Goal: Task Accomplishment & Management: Complete application form

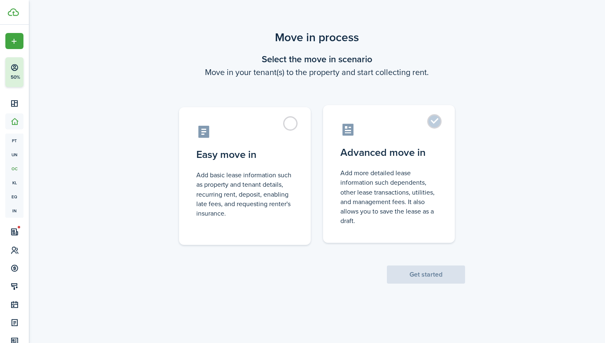
click at [367, 163] on label "Advanced move in Add more detailed lease information such dependents, other lea…" at bounding box center [389, 174] width 132 height 138
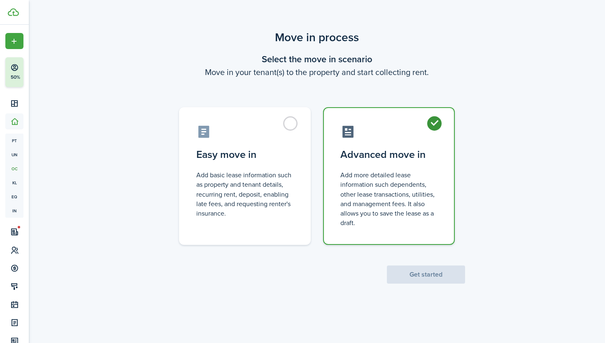
radio input "true"
click at [441, 273] on button "Get started" at bounding box center [426, 274] width 78 height 18
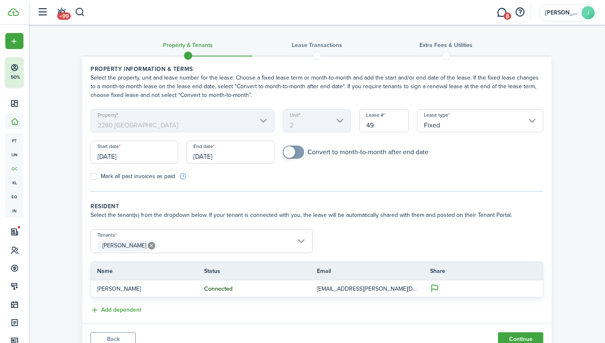
click at [170, 155] on input "[DATE]" at bounding box center [135, 151] width 88 height 23
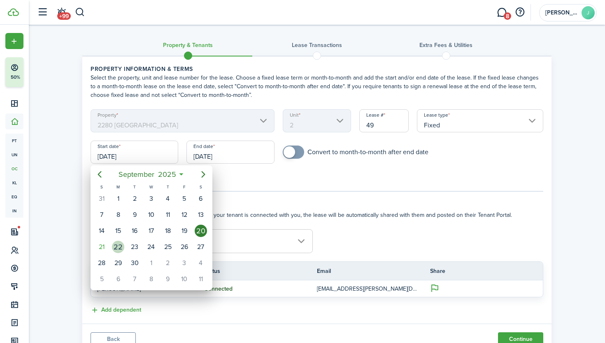
click at [123, 242] on div "22" at bounding box center [118, 247] width 16 height 16
type input "[DATE]"
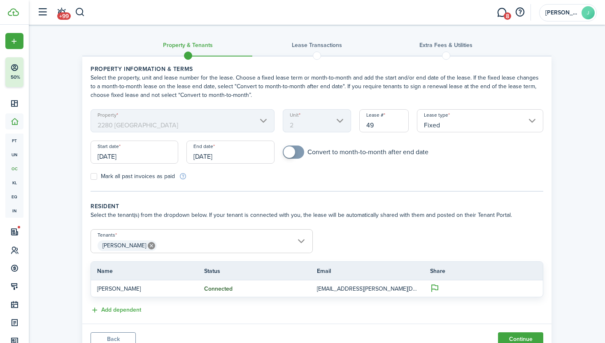
click at [211, 158] on input "[DATE]" at bounding box center [231, 151] width 88 height 23
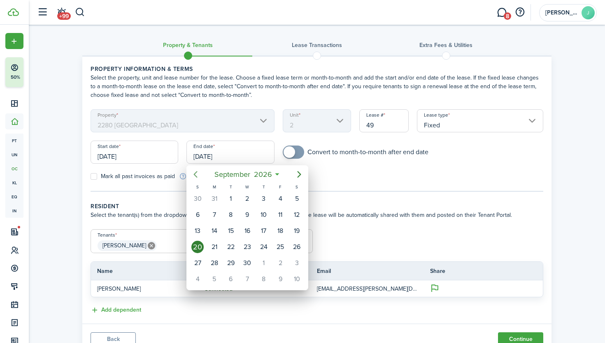
click at [197, 179] on mbsc-button "Previous page" at bounding box center [195, 174] width 16 height 16
click at [234, 259] on div "30" at bounding box center [231, 262] width 12 height 12
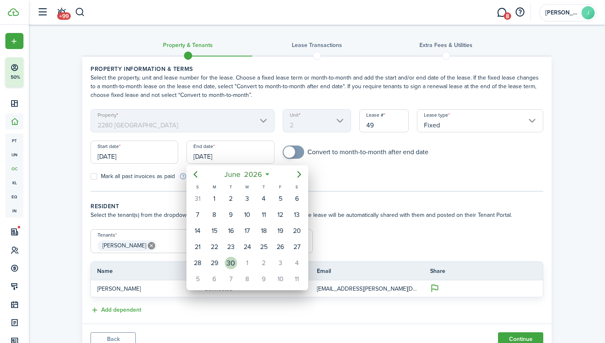
type input "[DATE]"
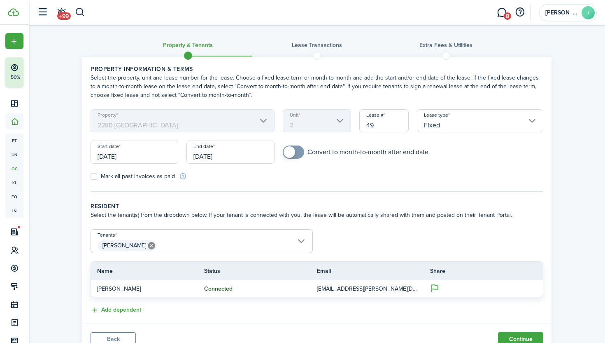
checkbox input "true"
click at [295, 154] on span at bounding box center [293, 151] width 8 height 13
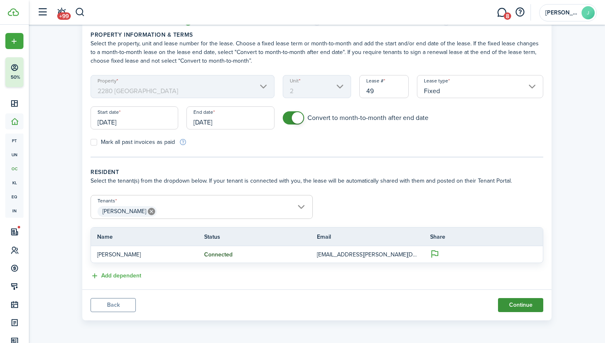
click at [506, 302] on button "Continue" at bounding box center [520, 305] width 45 height 14
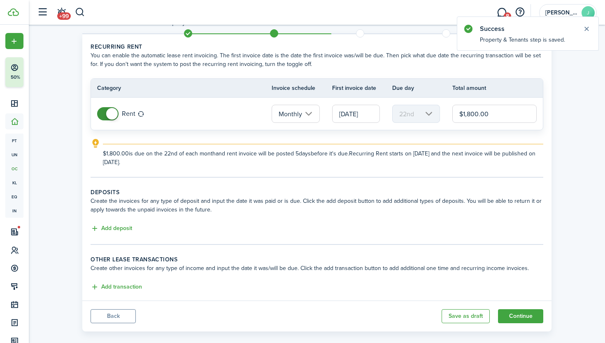
scroll to position [28, 0]
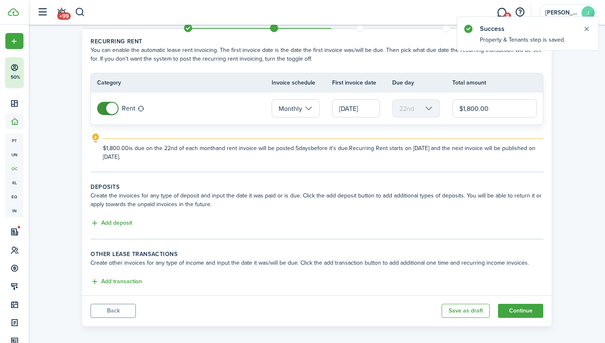
click at [365, 108] on input "[DATE]" at bounding box center [356, 108] width 48 height 18
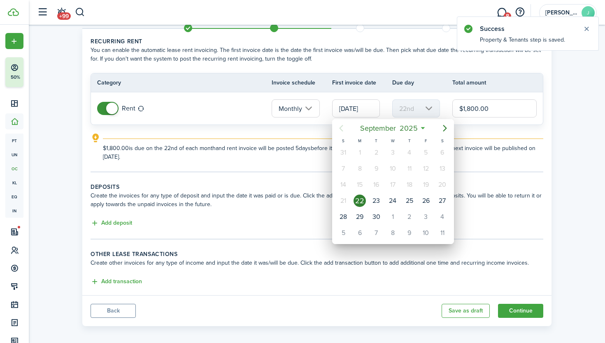
click at [365, 108] on div at bounding box center [302, 171] width 737 height 474
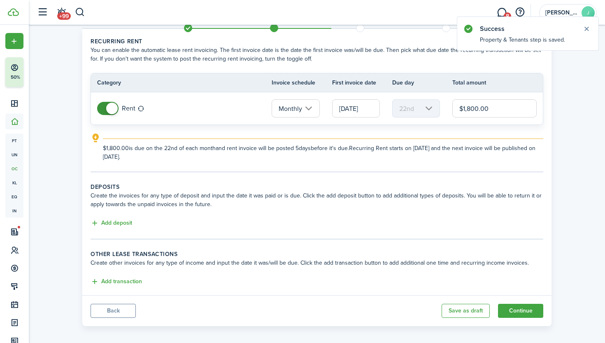
scroll to position [0, 1]
click at [365, 108] on input "[DATE]" at bounding box center [356, 108] width 48 height 18
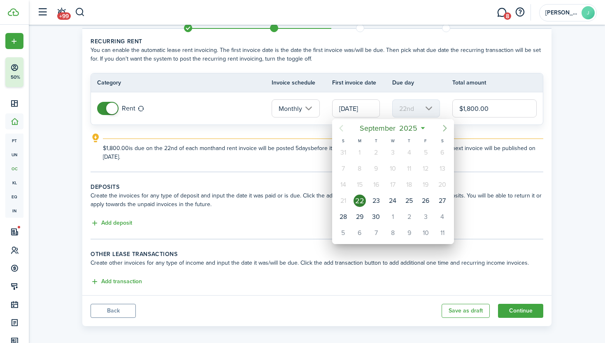
click at [445, 128] on icon "Next page" at bounding box center [445, 128] width 10 height 10
click at [341, 128] on icon "Previous page" at bounding box center [341, 128] width 10 height 10
click at [443, 129] on icon "Next page" at bounding box center [445, 128] width 10 height 10
click at [390, 153] on div "1" at bounding box center [393, 152] width 12 height 12
type input "[DATE]"
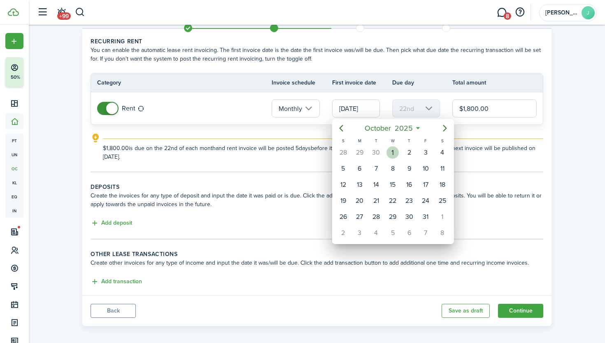
type input "1st"
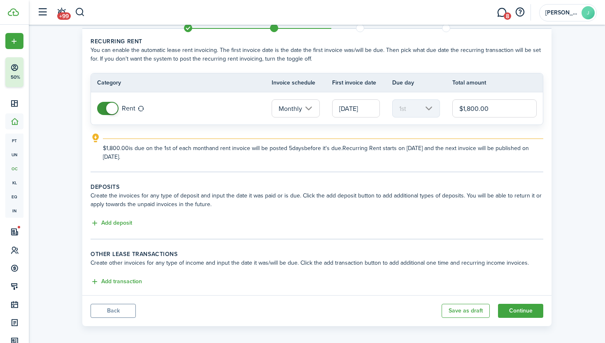
click at [472, 110] on input "$1,800.00" at bounding box center [494, 108] width 84 height 18
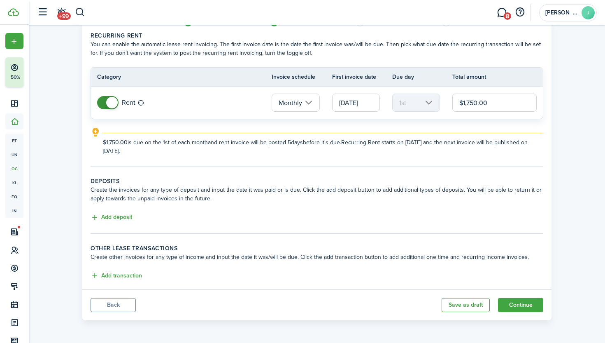
click at [371, 110] on input "[DATE]" at bounding box center [356, 102] width 48 height 18
type input "$1,750.00"
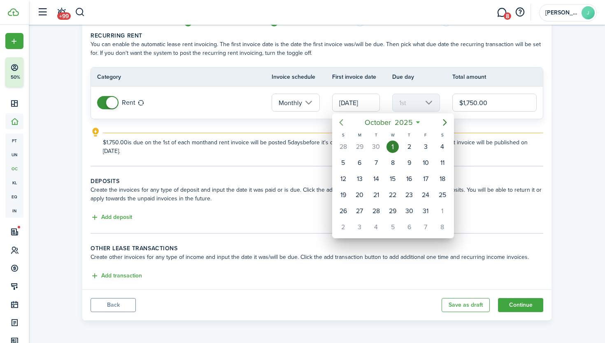
click at [344, 126] on icon "Previous page" at bounding box center [341, 122] width 10 height 10
click at [361, 200] on div "22" at bounding box center [360, 195] width 12 height 12
type input "[DATE]"
type input "22nd"
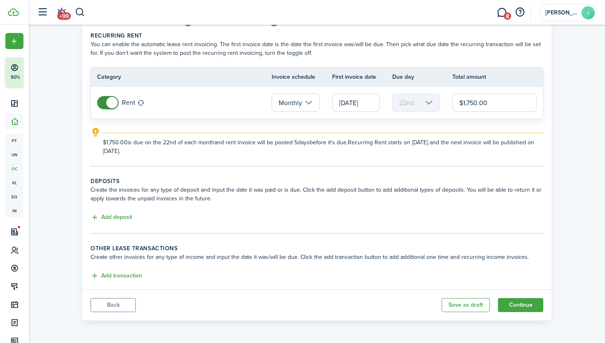
scroll to position [0, 1]
click at [369, 101] on input "[DATE]" at bounding box center [356, 102] width 48 height 18
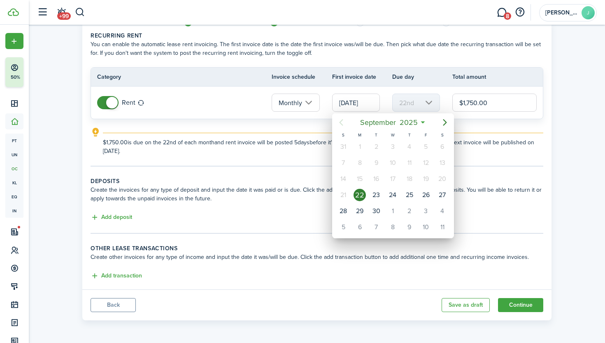
scroll to position [0, 0]
click at [392, 214] on div "1" at bounding box center [393, 211] width 12 height 12
type input "[DATE]"
type input "1st"
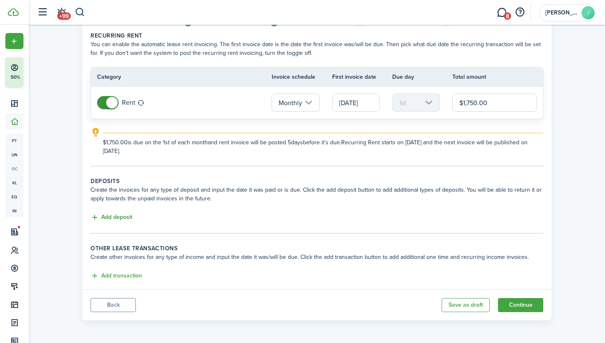
click at [126, 216] on button "Add deposit" at bounding box center [112, 216] width 42 height 9
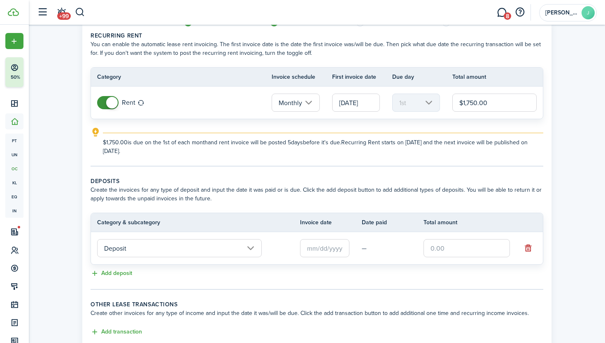
click at [256, 245] on input "Deposit" at bounding box center [179, 248] width 165 height 18
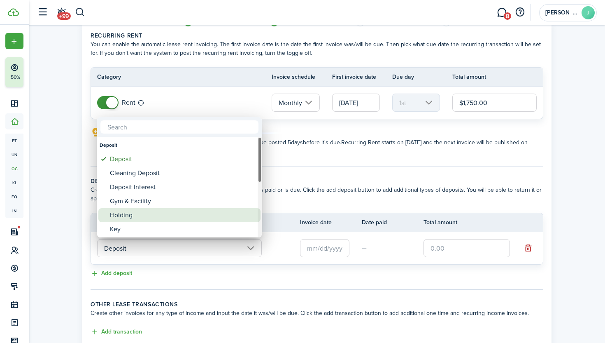
click at [218, 210] on div "Holding" at bounding box center [183, 215] width 146 height 14
type input "Deposit / Holding"
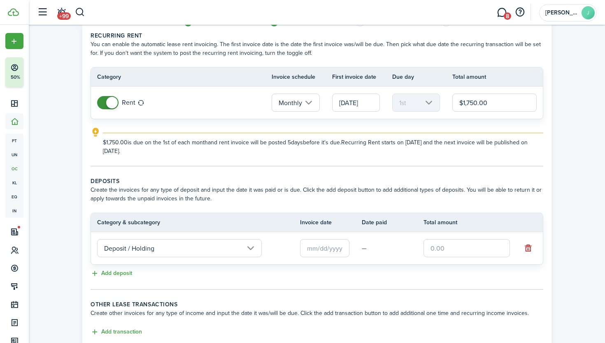
click at [338, 249] on input "text" at bounding box center [324, 248] width 49 height 18
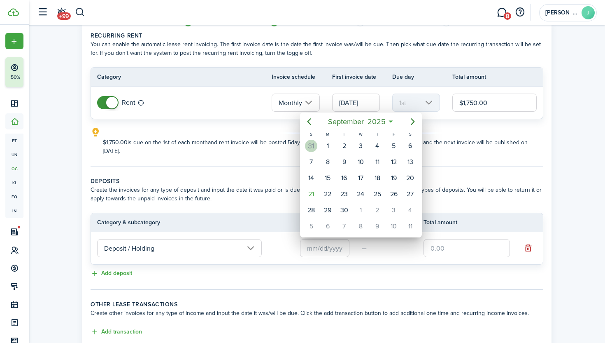
click at [317, 147] on div "31" at bounding box center [311, 146] width 12 height 12
type input "[DATE]"
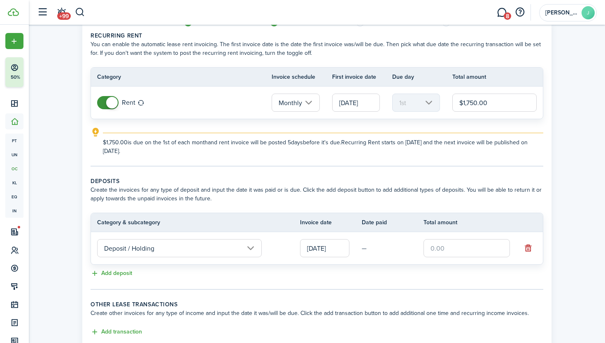
click at [445, 252] on input "text" at bounding box center [467, 248] width 86 height 18
type input "$1,000.00"
click at [366, 249] on td "—" at bounding box center [393, 248] width 62 height 13
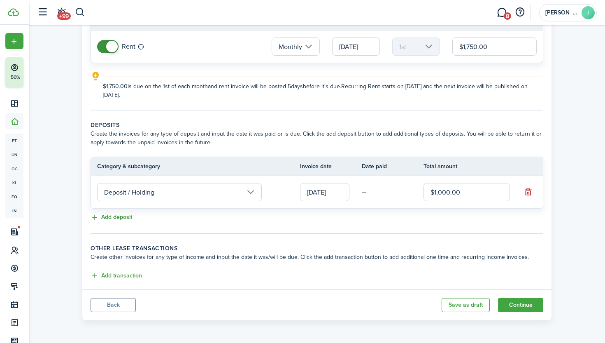
click at [121, 215] on button "Add deposit" at bounding box center [112, 216] width 42 height 9
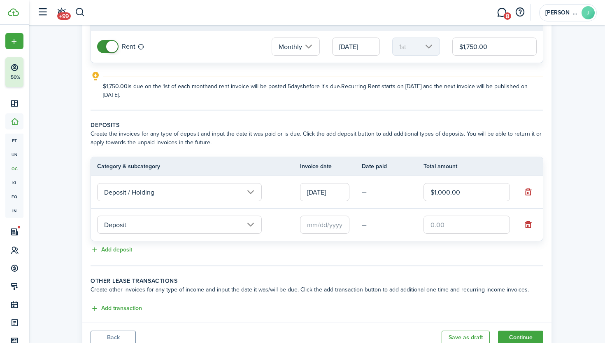
click at [336, 225] on input "text" at bounding box center [324, 224] width 49 height 18
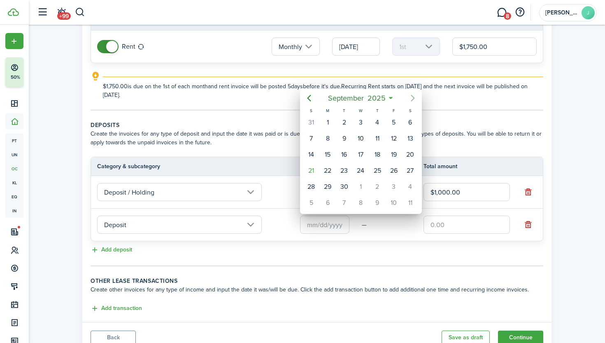
click at [414, 103] on mbsc-button "Next page" at bounding box center [413, 98] width 16 height 16
click at [312, 97] on icon "Previous page" at bounding box center [309, 98] width 10 height 10
click at [334, 168] on div "22" at bounding box center [327, 171] width 16 height 16
type input "[DATE]"
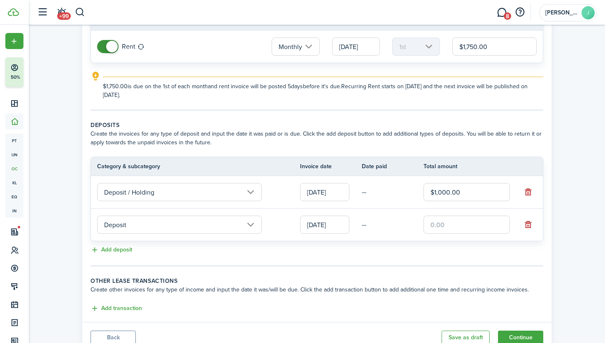
click at [343, 197] on input "[DATE]" at bounding box center [324, 192] width 49 height 18
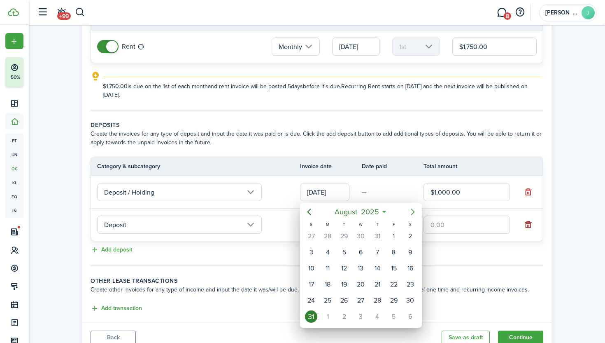
click at [417, 216] on icon "Next page" at bounding box center [413, 212] width 10 height 10
click at [392, 284] on div "22" at bounding box center [394, 284] width 12 height 12
type input "[DATE]"
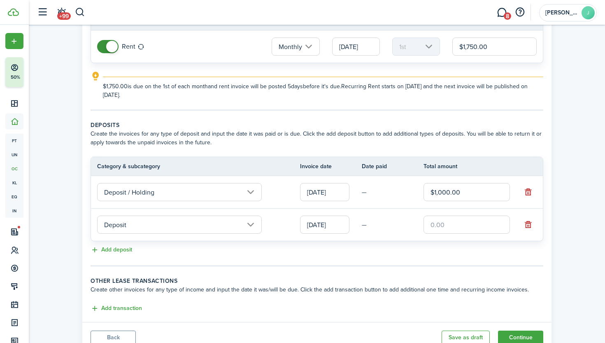
click at [451, 227] on input "text" at bounding box center [467, 224] width 86 height 18
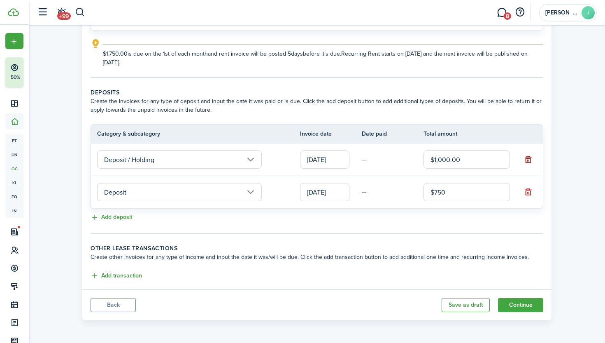
type input "$750.00"
click at [137, 275] on button "Add transaction" at bounding box center [116, 275] width 51 height 9
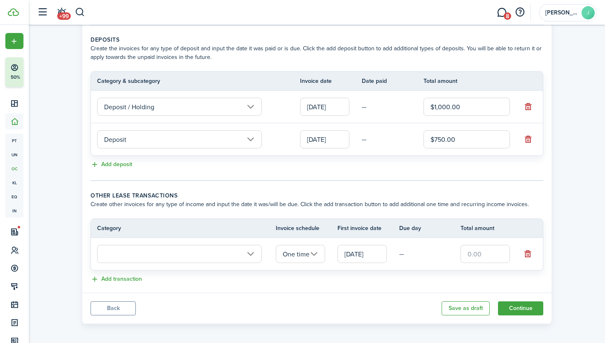
scroll to position [178, 0]
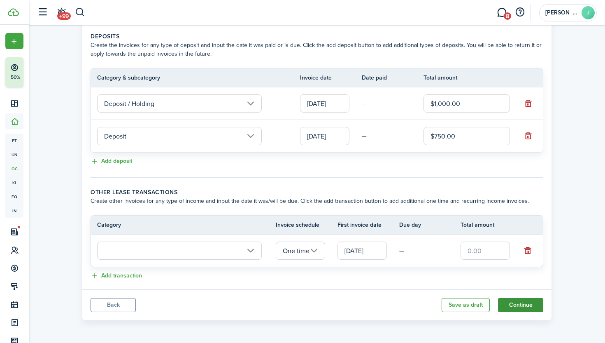
click at [532, 305] on button "Continue" at bounding box center [520, 305] width 45 height 14
click at [530, 250] on button "button" at bounding box center [528, 251] width 12 height 12
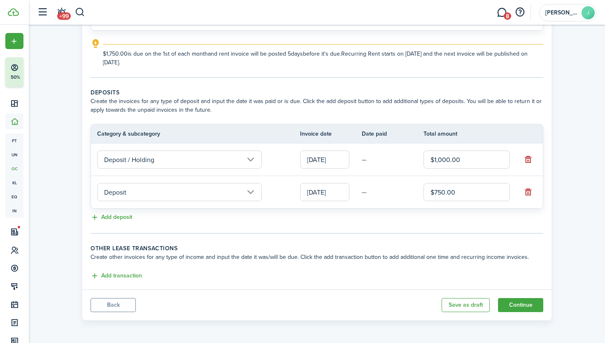
scroll to position [122, 0]
click at [511, 312] on panel-main-footer "Back Save as draft Continue" at bounding box center [316, 304] width 469 height 31
click at [514, 301] on button "Continue" at bounding box center [520, 305] width 45 height 14
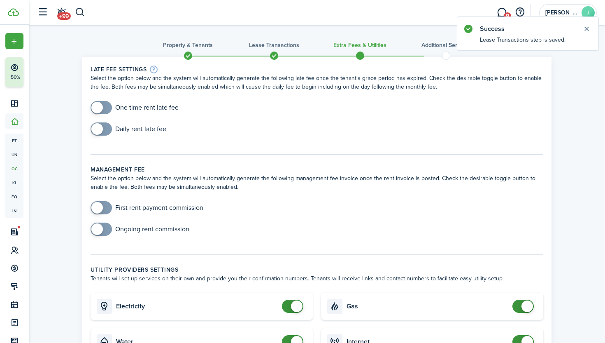
checkbox input "true"
click at [100, 109] on span at bounding box center [97, 108] width 12 height 12
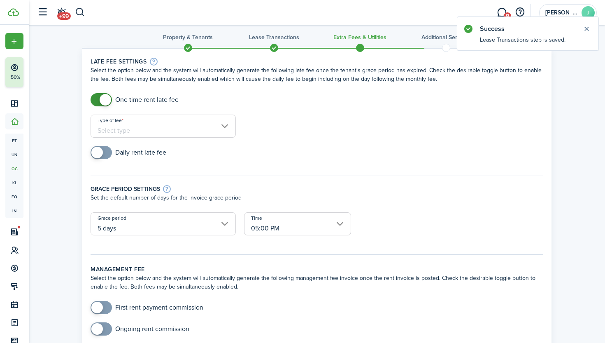
scroll to position [9, 0]
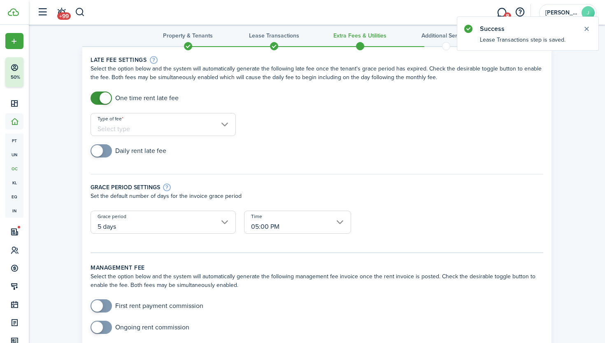
click at [120, 128] on input "Type of fee" at bounding box center [163, 124] width 145 height 23
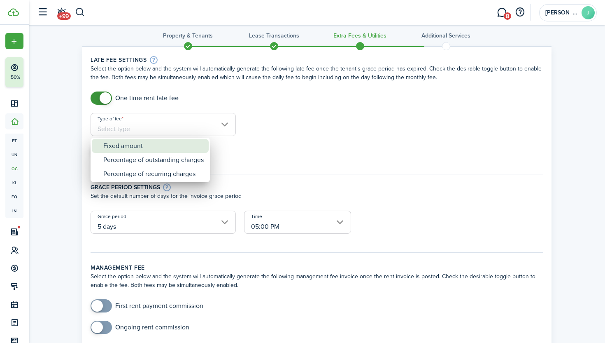
click at [134, 147] on div "Fixed amount" at bounding box center [153, 146] width 100 height 14
type input "Fixed amount"
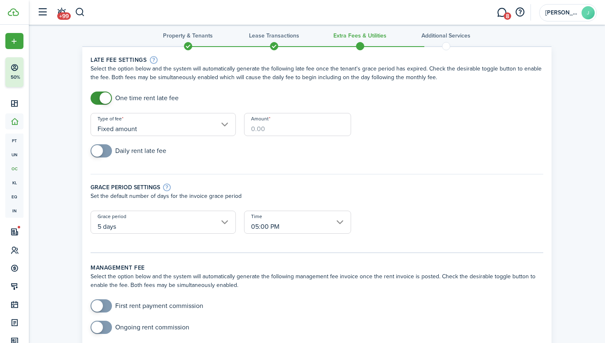
click at [271, 133] on input "Amount" at bounding box center [297, 124] width 107 height 23
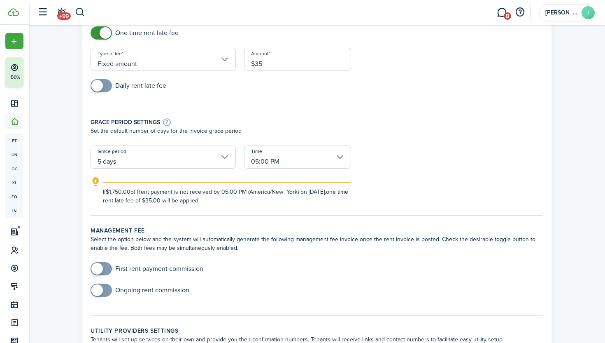
scroll to position [76, 0]
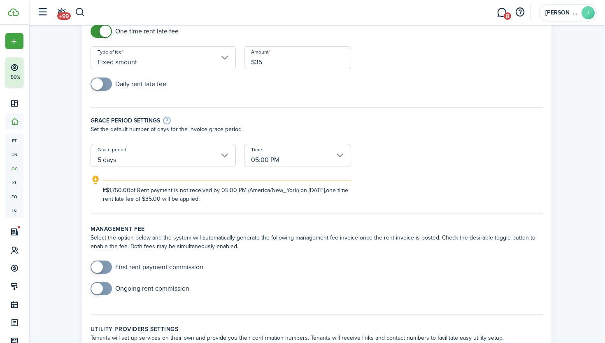
type input "$35.00"
click at [222, 158] on input "5 days" at bounding box center [163, 155] width 145 height 23
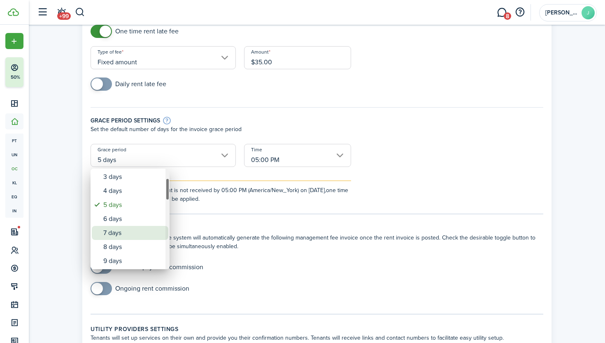
click at [135, 236] on div "7 days" at bounding box center [133, 233] width 60 height 14
type input "7 days"
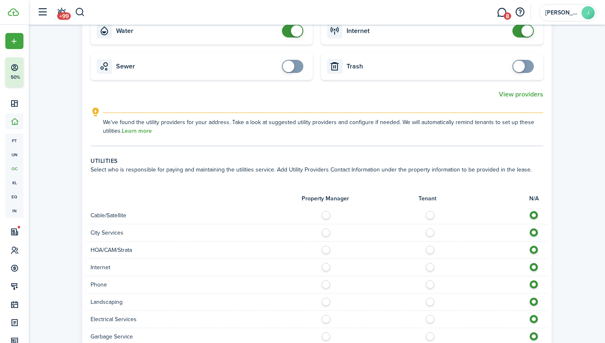
scroll to position [447, 0]
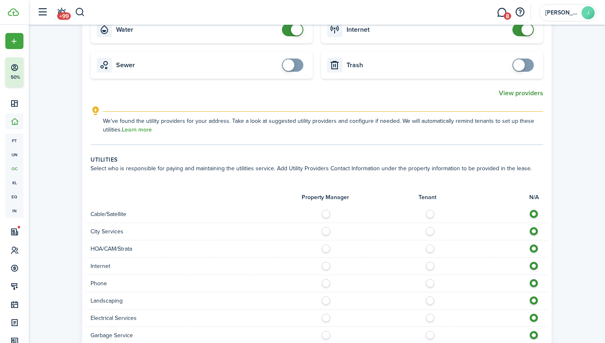
click at [523, 94] on button "View providers" at bounding box center [521, 92] width 44 height 7
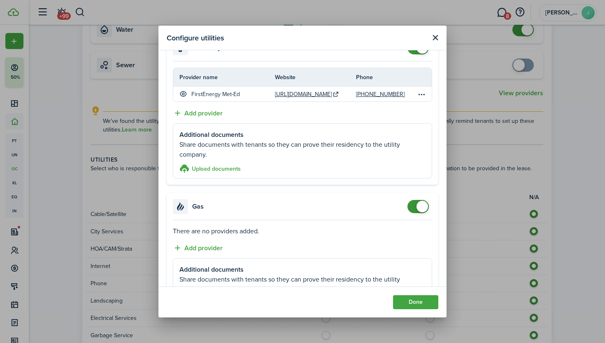
scroll to position [31, 0]
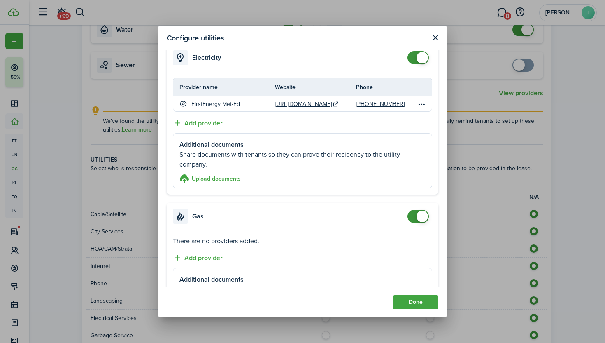
click at [436, 40] on button "Close modal" at bounding box center [435, 38] width 10 height 10
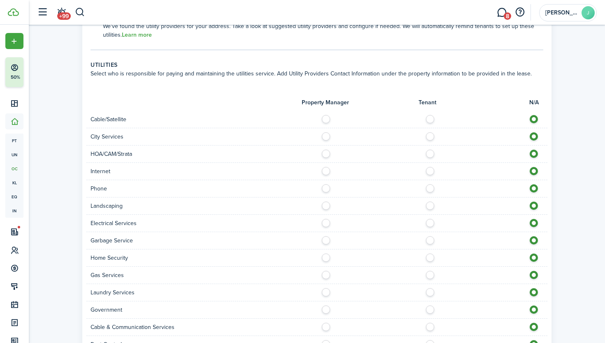
scroll to position [539, 0]
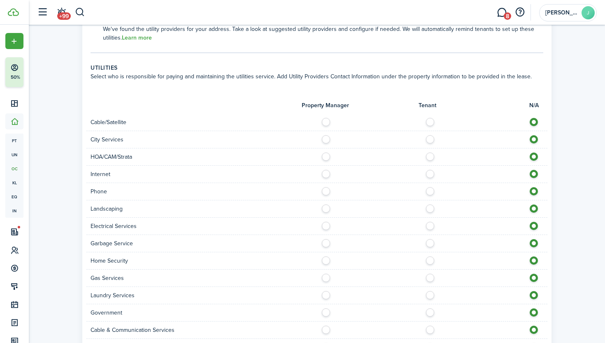
click at [429, 122] on label at bounding box center [432, 120] width 14 height 4
radio input "true"
click at [329, 143] on div at bounding box center [432, 139] width 231 height 9
click at [325, 136] on label at bounding box center [328, 137] width 14 height 4
radio input "true"
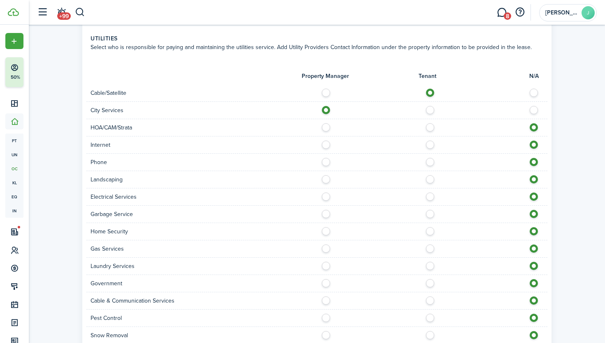
scroll to position [569, 0]
click at [432, 144] on label at bounding box center [432, 142] width 14 height 4
radio input "true"
click at [432, 161] on label at bounding box center [432, 159] width 14 height 4
radio input "true"
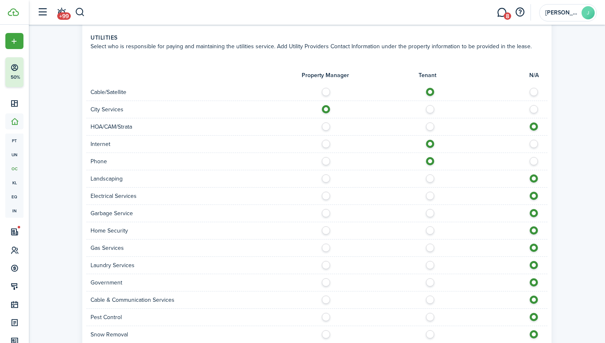
click at [326, 178] on label at bounding box center [328, 176] width 14 height 4
radio input "true"
click at [324, 196] on label at bounding box center [328, 193] width 14 height 4
click at [429, 196] on label at bounding box center [432, 193] width 14 height 4
radio input "false"
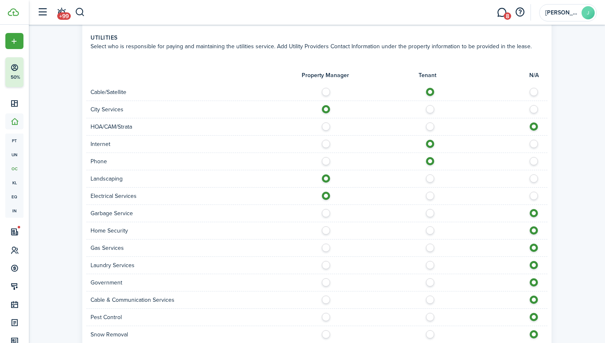
radio input "true"
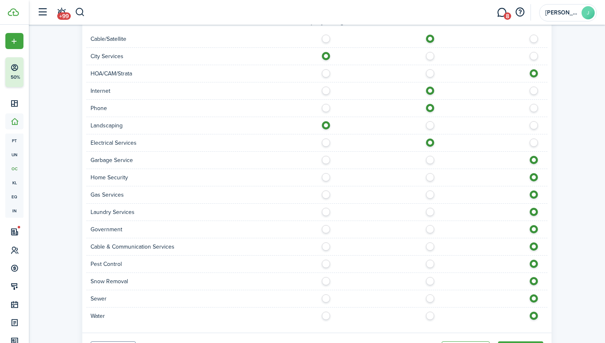
scroll to position [623, 0]
click at [326, 159] on label at bounding box center [328, 157] width 14 height 4
radio input "true"
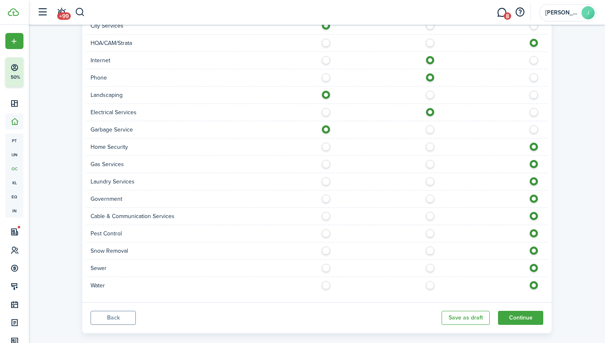
scroll to position [653, 0]
click at [429, 163] on label at bounding box center [432, 161] width 14 height 4
radio input "true"
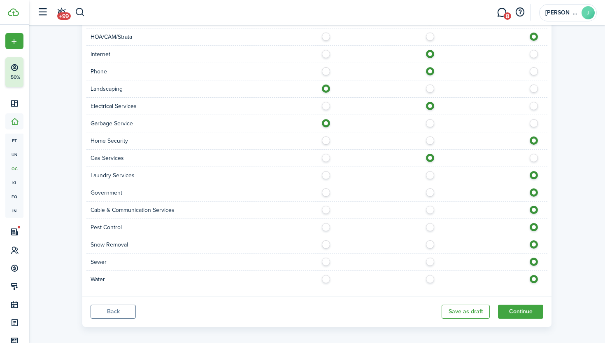
scroll to position [665, 0]
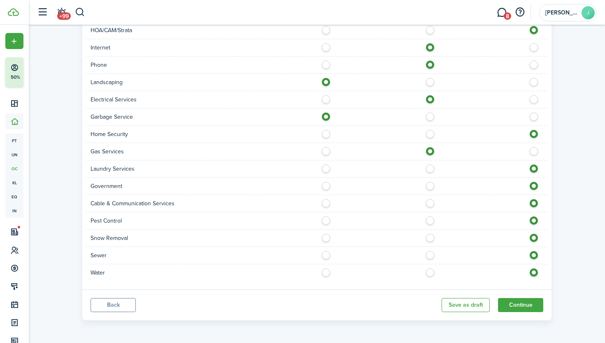
click at [322, 186] on label at bounding box center [328, 184] width 14 height 4
radio input "true"
click at [432, 203] on label at bounding box center [432, 201] width 14 height 4
radio input "true"
click at [324, 220] on label at bounding box center [328, 218] width 14 height 4
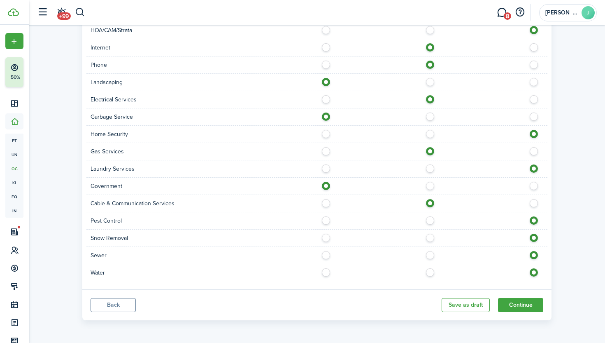
radio input "true"
click at [324, 237] on label at bounding box center [328, 235] width 14 height 4
radio input "true"
click at [326, 255] on label at bounding box center [328, 253] width 14 height 4
radio input "true"
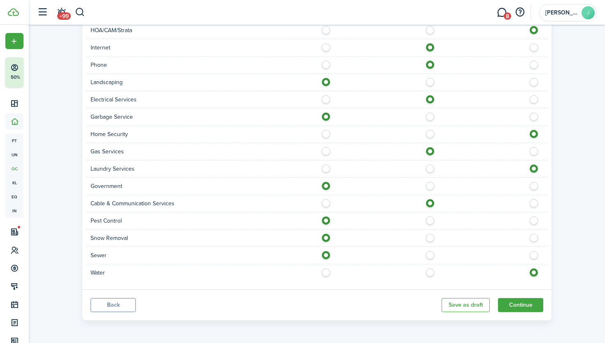
click at [328, 270] on label at bounding box center [328, 270] width 14 height 4
radio input "true"
click at [519, 304] on button "Continue" at bounding box center [520, 305] width 45 height 14
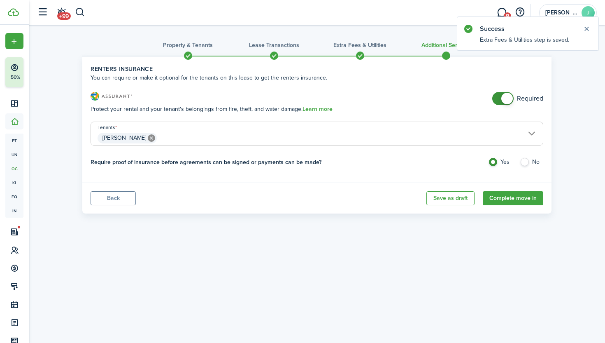
checkbox input "false"
click at [511, 99] on span at bounding box center [507, 99] width 12 height 12
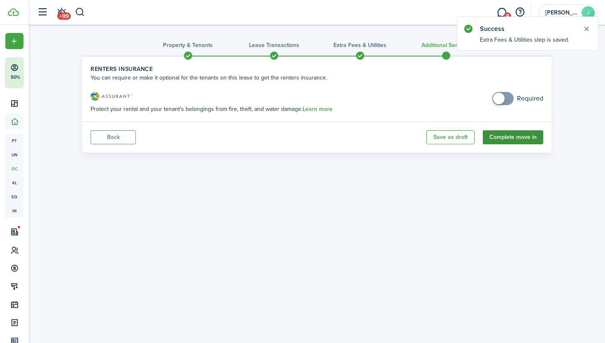
click at [518, 139] on button "Complete move in" at bounding box center [513, 137] width 61 height 14
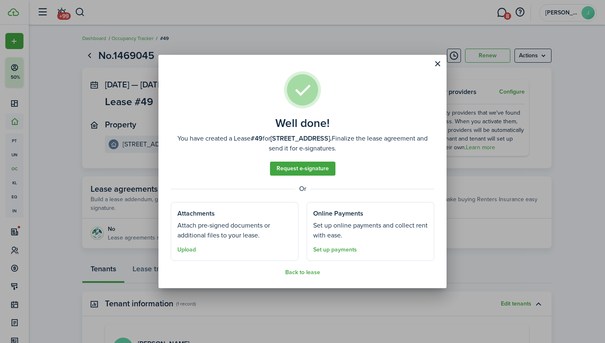
click at [325, 140] on b "[STREET_ADDRESS]." at bounding box center [300, 137] width 61 height 9
click at [312, 272] on button "Back to lease" at bounding box center [302, 272] width 35 height 7
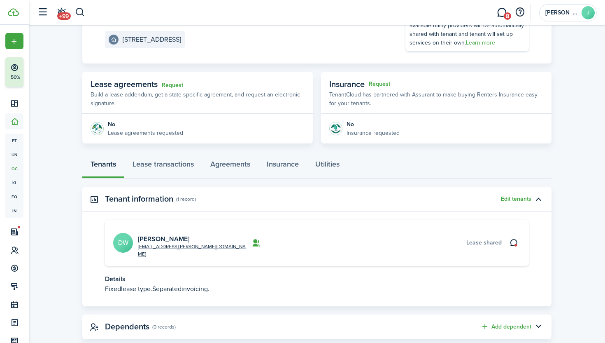
scroll to position [113, 0]
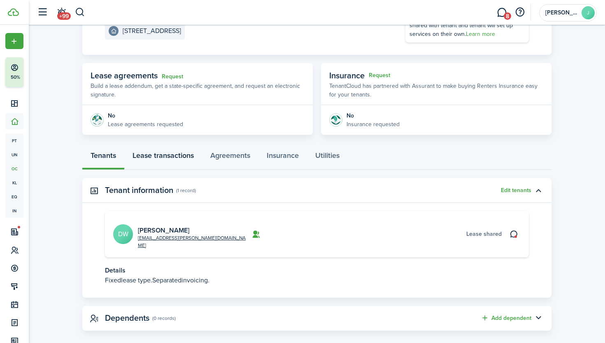
click at [147, 152] on link "Lease transactions" at bounding box center [163, 157] width 78 height 25
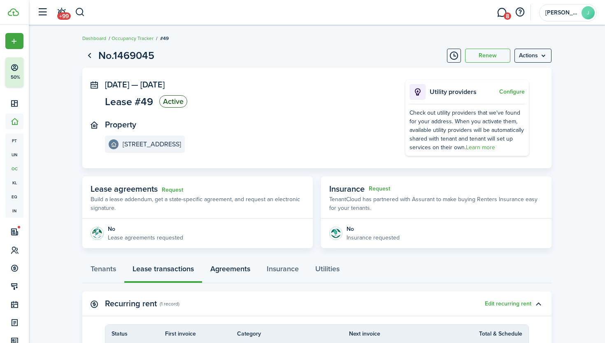
click at [240, 264] on link "Agreements" at bounding box center [230, 270] width 56 height 25
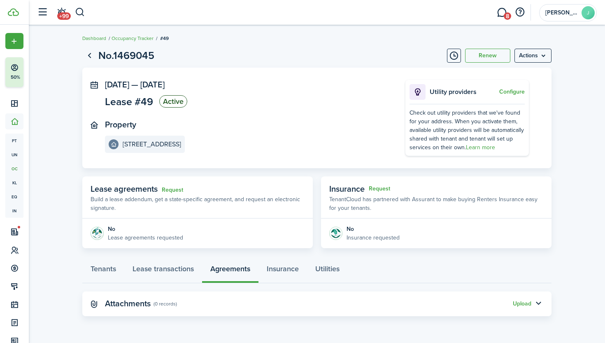
click at [146, 189] on span "Lease agreements" at bounding box center [124, 188] width 67 height 12
click at [149, 203] on p "Build a lease addendum, get a state-specific agreement, and request an electron…" at bounding box center [198, 203] width 214 height 17
click at [179, 190] on link "Request" at bounding box center [172, 190] width 21 height 7
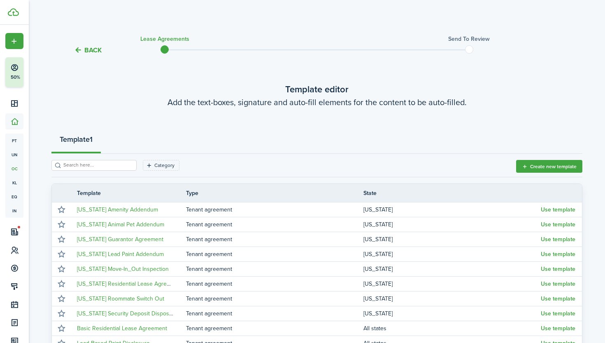
scroll to position [139, 0]
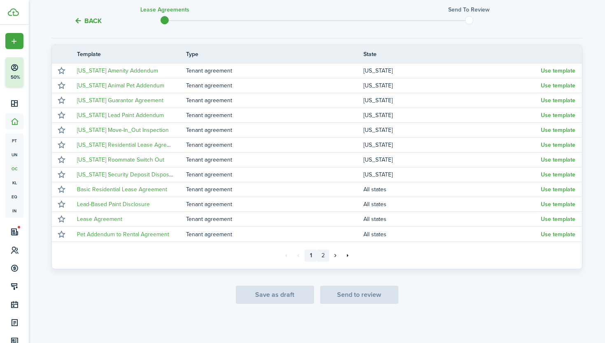
click at [322, 257] on link "2" at bounding box center [323, 255] width 12 height 12
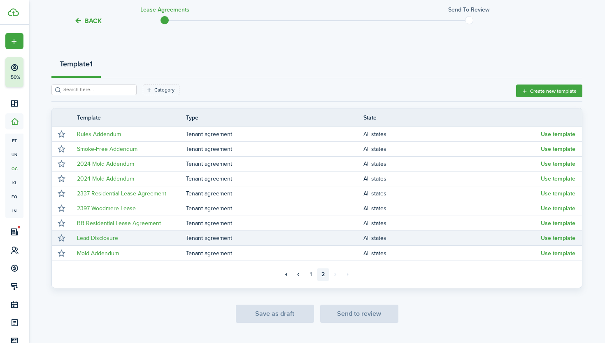
scroll to position [72, 0]
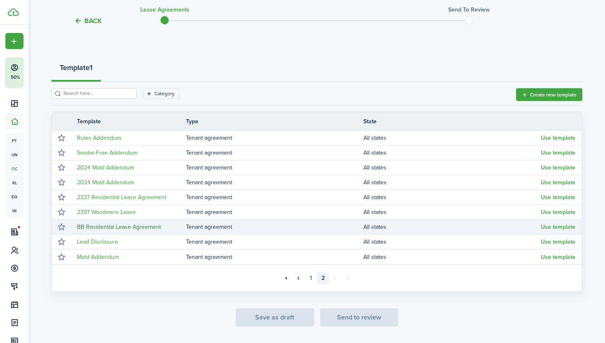
click at [154, 224] on link "BB Residential Lease Agreement" at bounding box center [119, 226] width 84 height 9
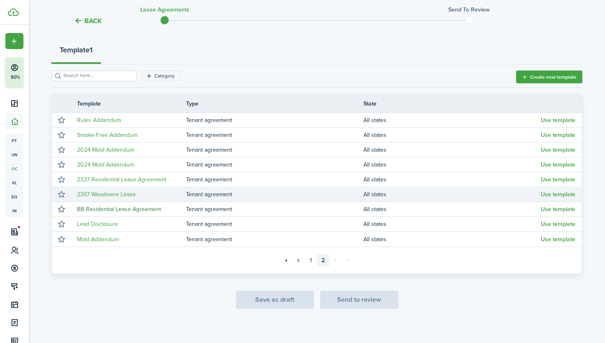
scroll to position [90, 0]
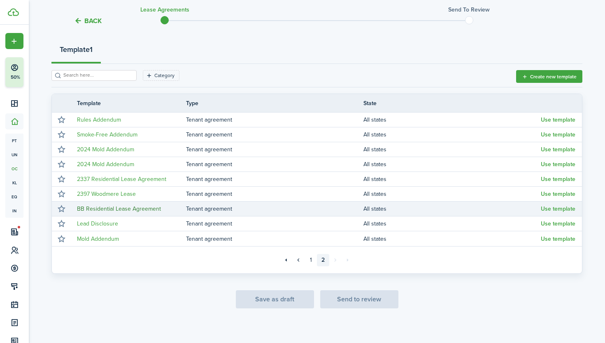
click at [128, 211] on link "BB Residential Lease Agreement" at bounding box center [119, 208] width 84 height 9
